Goal: Check status: Check status

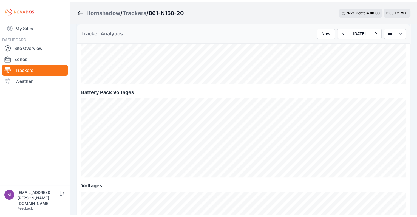
scroll to position [481, 0]
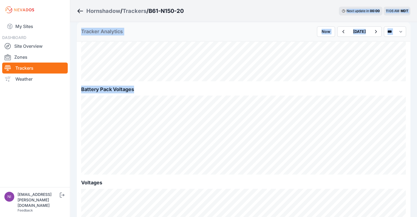
click at [221, 9] on div "Hornshadow / Trackers / B61-N150-20 Next update in 00 : 00 11:06 AM MDT" at bounding box center [243, 11] width 346 height 22
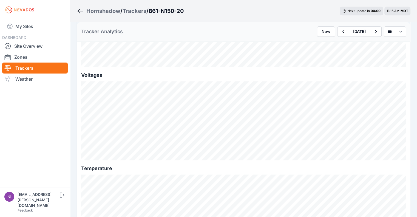
scroll to position [588, 0]
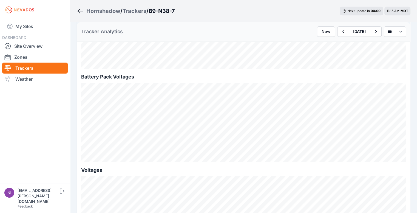
scroll to position [482, 0]
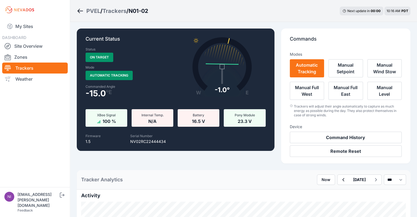
click at [116, 9] on div "Trackers" at bounding box center [114, 11] width 24 height 8
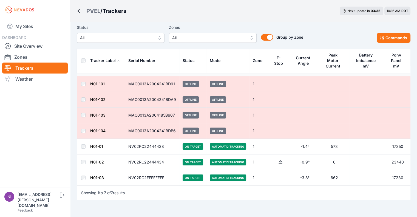
scroll to position [38, 0]
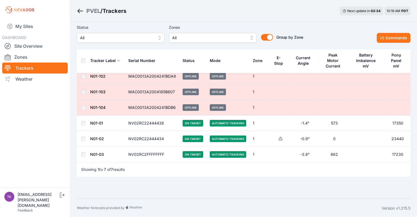
click at [99, 121] on link "N01-01" at bounding box center [96, 123] width 13 height 5
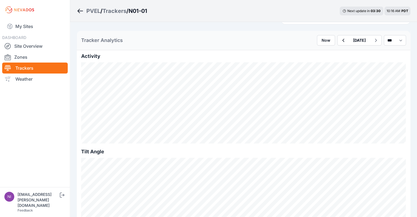
scroll to position [137, 0]
click at [391, 37] on select "*** **** *****" at bounding box center [394, 42] width 22 height 10
click at [383, 37] on select "*** **** *****" at bounding box center [394, 42] width 22 height 10
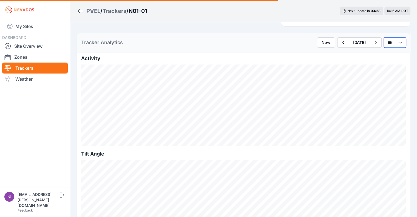
scroll to position [24, 0]
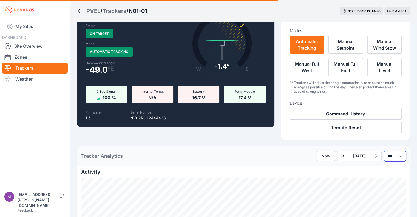
select select "******"
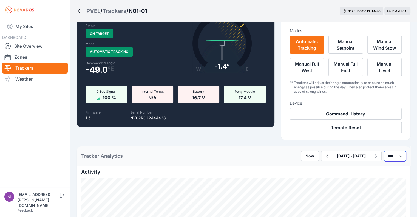
scroll to position [137, 0]
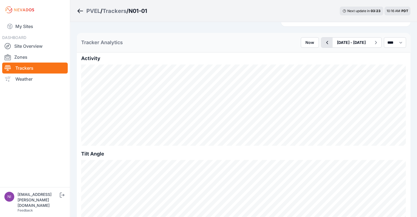
click at [323, 39] on icon "button" at bounding box center [326, 42] width 7 height 7
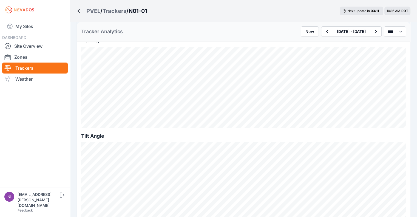
scroll to position [164, 0]
click at [20, 127] on nav "My Sites DASHBOARD Site Overview Zones Trackers Weather" at bounding box center [35, 101] width 70 height 163
click at [120, 10] on div "Trackers" at bounding box center [114, 11] width 24 height 8
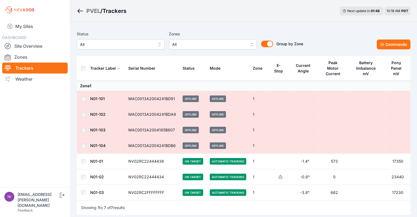
click at [94, 191] on link "N01-03" at bounding box center [97, 192] width 14 height 5
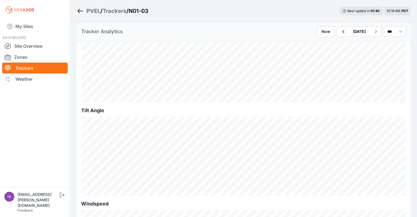
scroll to position [192, 0]
click at [386, 32] on select "*** **** *****" at bounding box center [394, 31] width 22 height 10
click at [383, 26] on select "*** **** *****" at bounding box center [394, 31] width 22 height 10
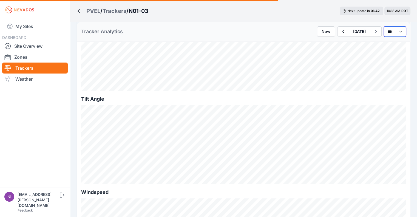
select select "******"
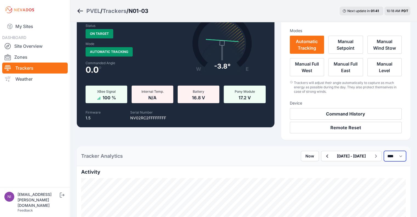
scroll to position [192, 0]
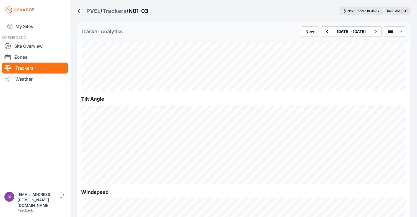
drag, startPoint x: 308, startPoint y: 29, endPoint x: 296, endPoint y: 87, distance: 59.3
click at [323, 30] on icon "button" at bounding box center [326, 31] width 7 height 7
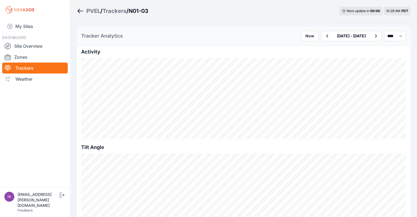
scroll to position [137, 0]
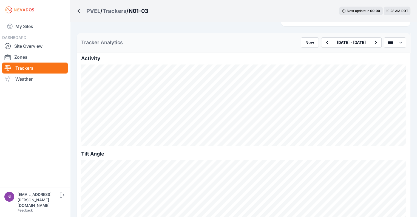
click at [109, 11] on div "Trackers" at bounding box center [114, 11] width 24 height 8
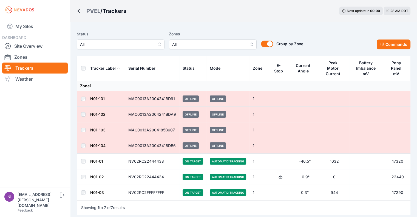
click at [99, 160] on link "N01-01" at bounding box center [96, 161] width 13 height 5
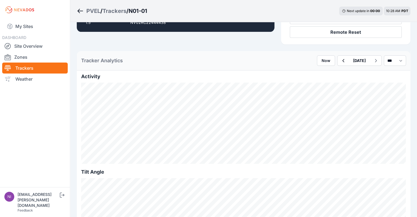
scroll to position [110, 0]
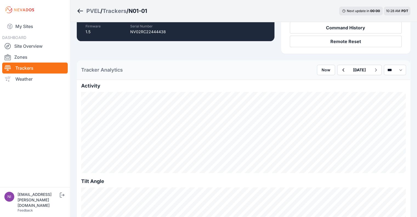
click at [120, 12] on div "Trackers" at bounding box center [114, 11] width 24 height 8
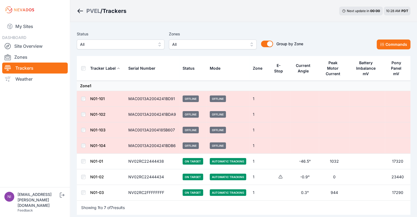
click at [94, 191] on link "N01-03" at bounding box center [97, 192] width 14 height 5
